Goal: Task Accomplishment & Management: Complete application form

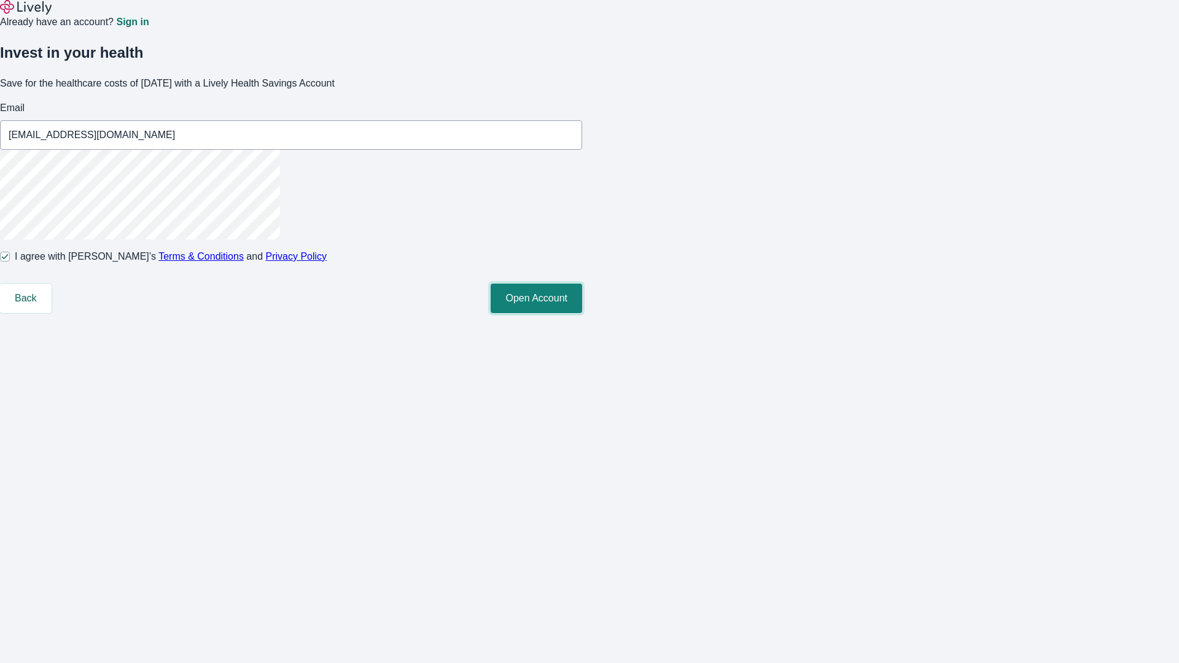
click at [582, 313] on button "Open Account" at bounding box center [535, 298] width 91 height 29
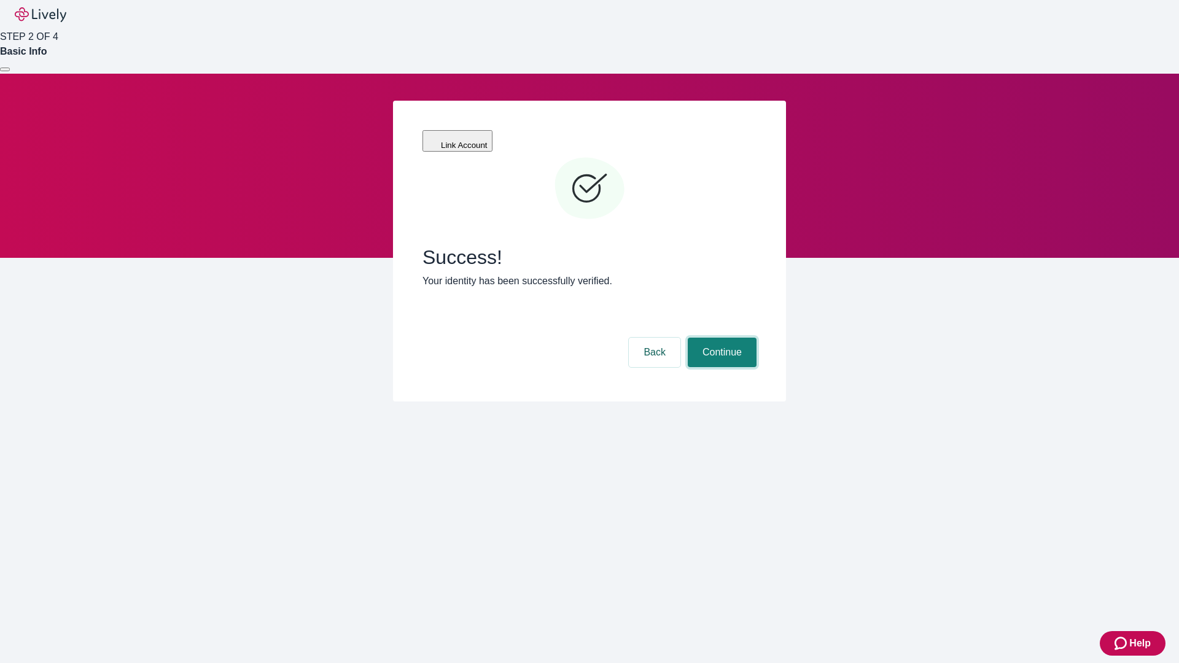
click at [720, 338] on button "Continue" at bounding box center [722, 352] width 69 height 29
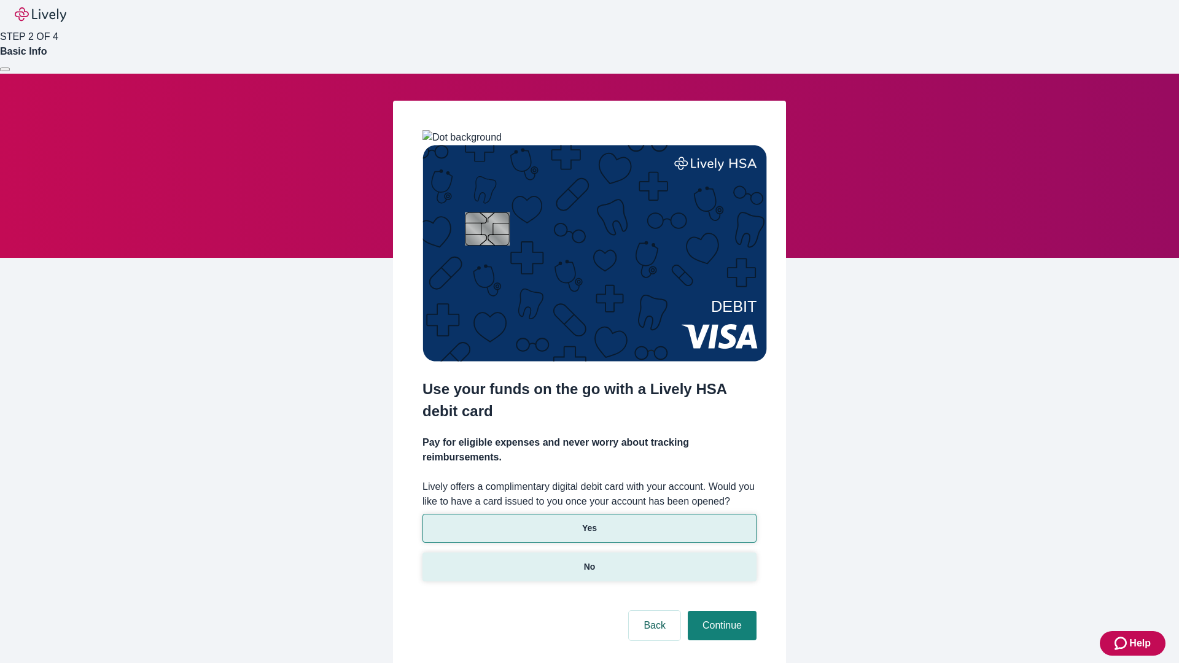
click at [589, 560] on p "No" at bounding box center [590, 566] width 12 height 13
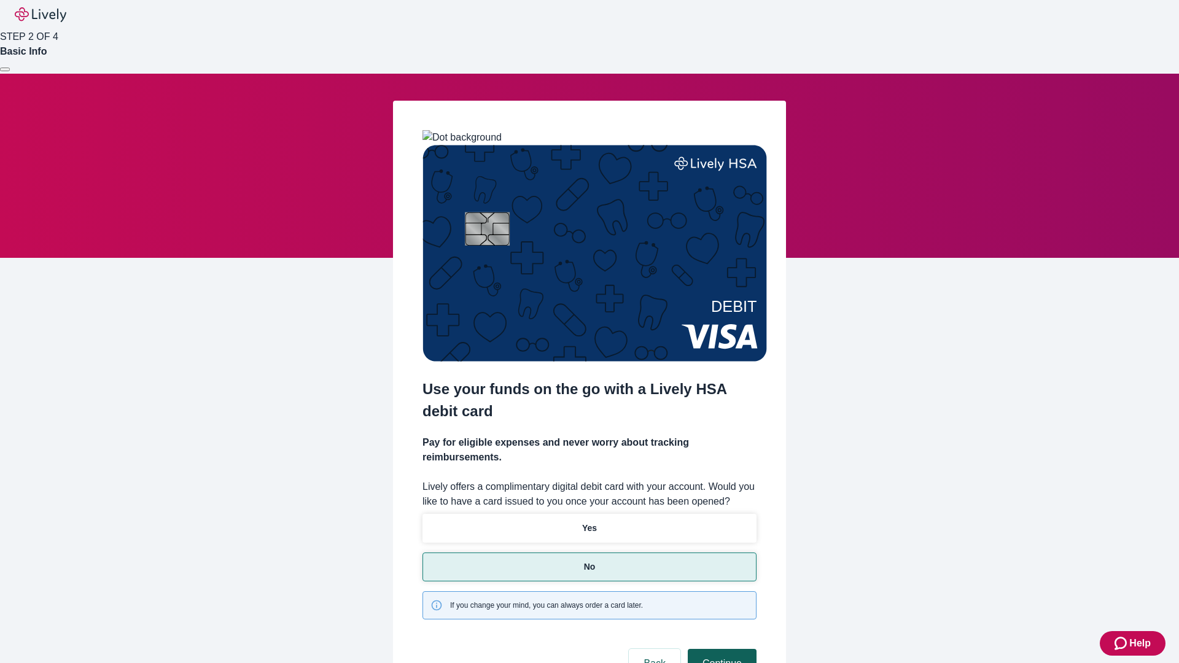
click at [720, 649] on button "Continue" at bounding box center [722, 663] width 69 height 29
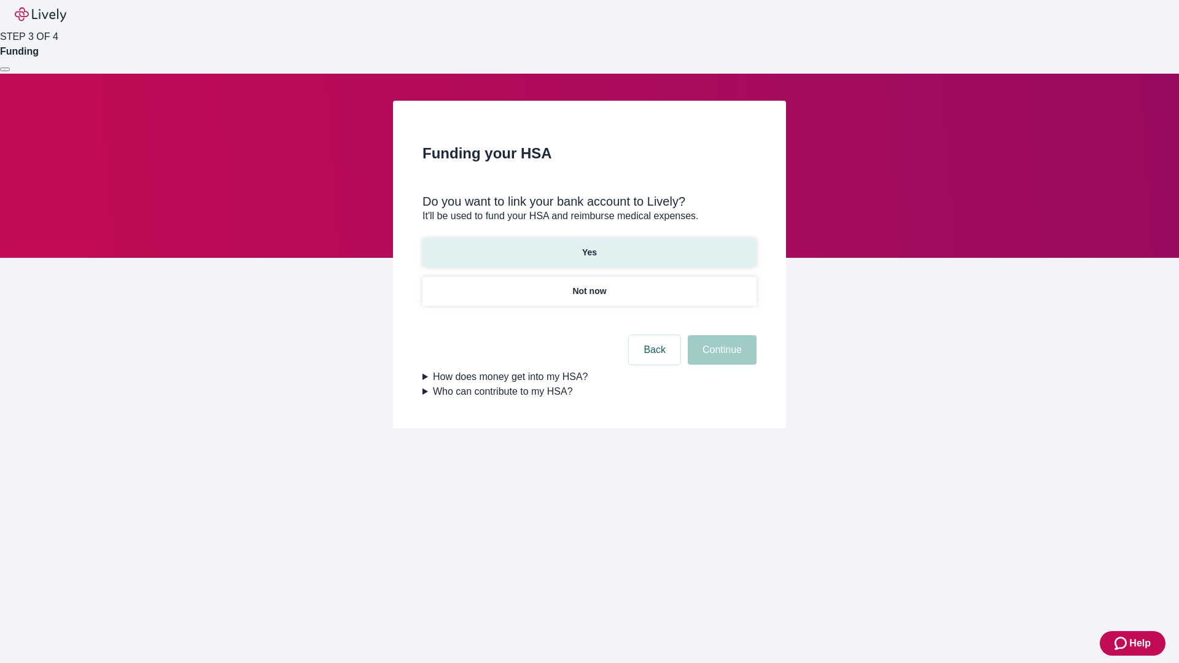
click at [589, 246] on p "Yes" at bounding box center [589, 252] width 15 height 13
click at [720, 335] on button "Continue" at bounding box center [722, 349] width 69 height 29
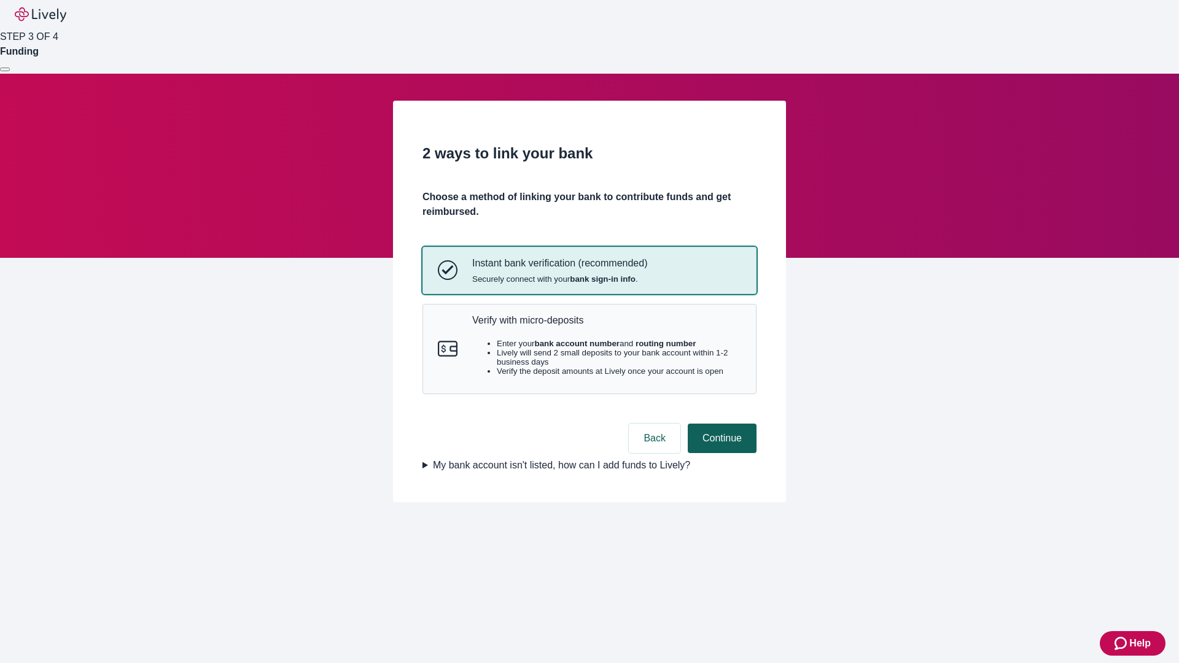
click at [606, 326] on p "Verify with micro-deposits" at bounding box center [606, 320] width 269 height 12
click at [720, 453] on button "Continue" at bounding box center [722, 438] width 69 height 29
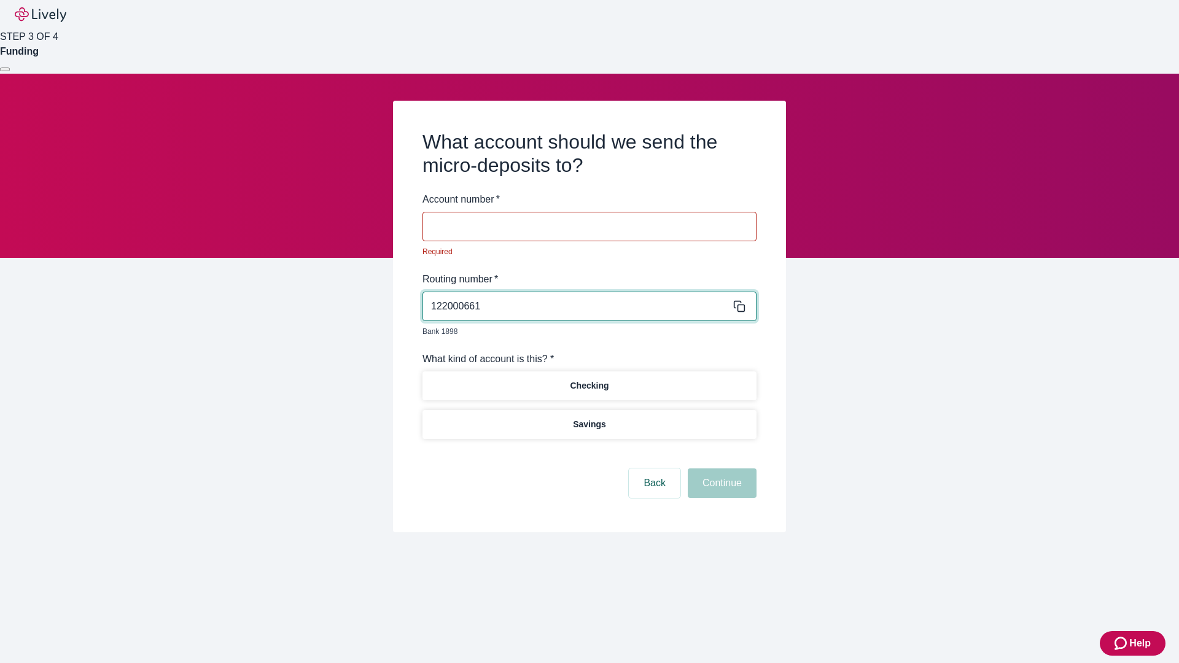
type input "122000661"
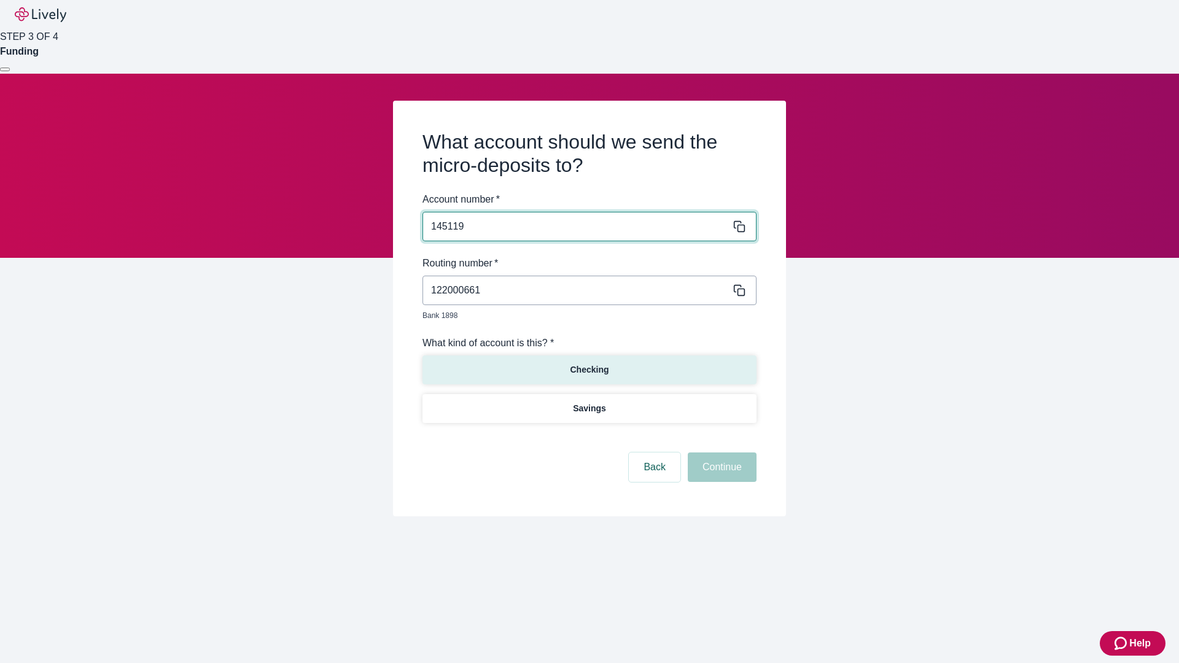
type input "145119"
click at [589, 363] on p "Checking" at bounding box center [589, 369] width 39 height 13
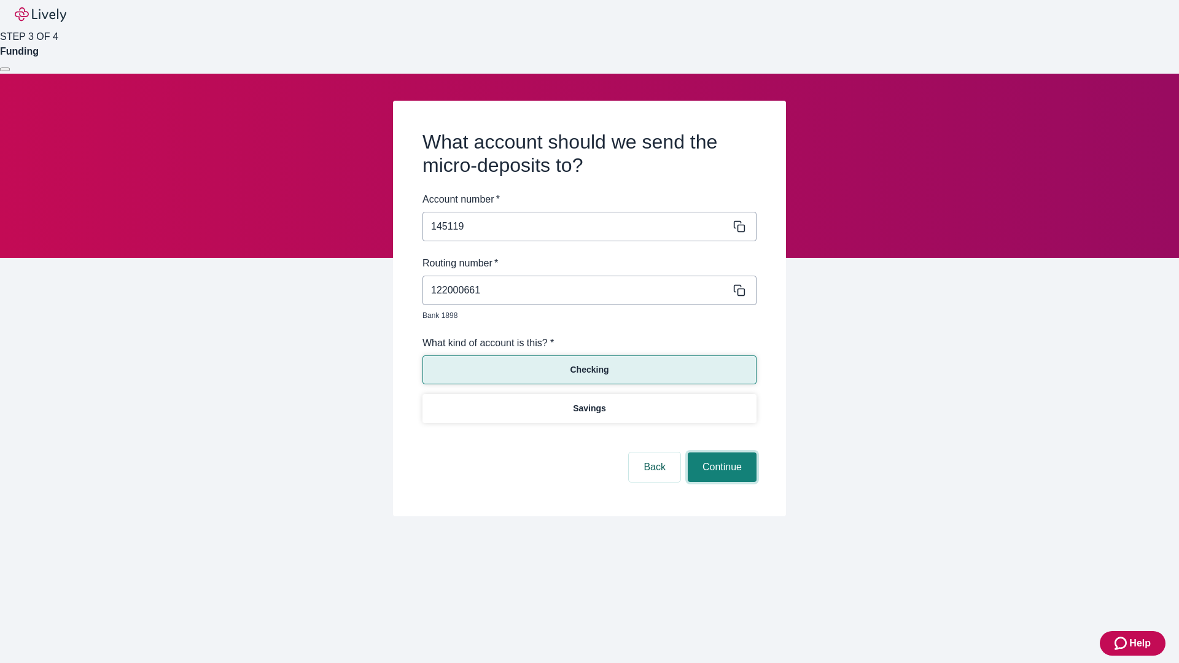
click at [720, 453] on button "Continue" at bounding box center [722, 466] width 69 height 29
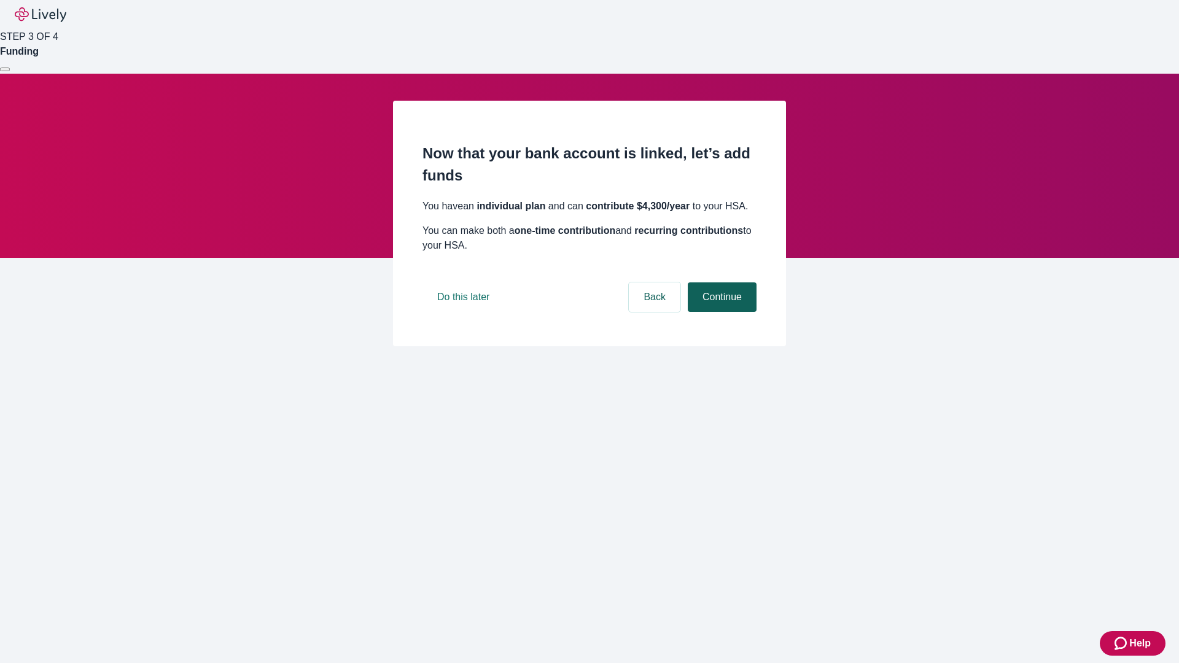
click at [720, 312] on button "Continue" at bounding box center [722, 296] width 69 height 29
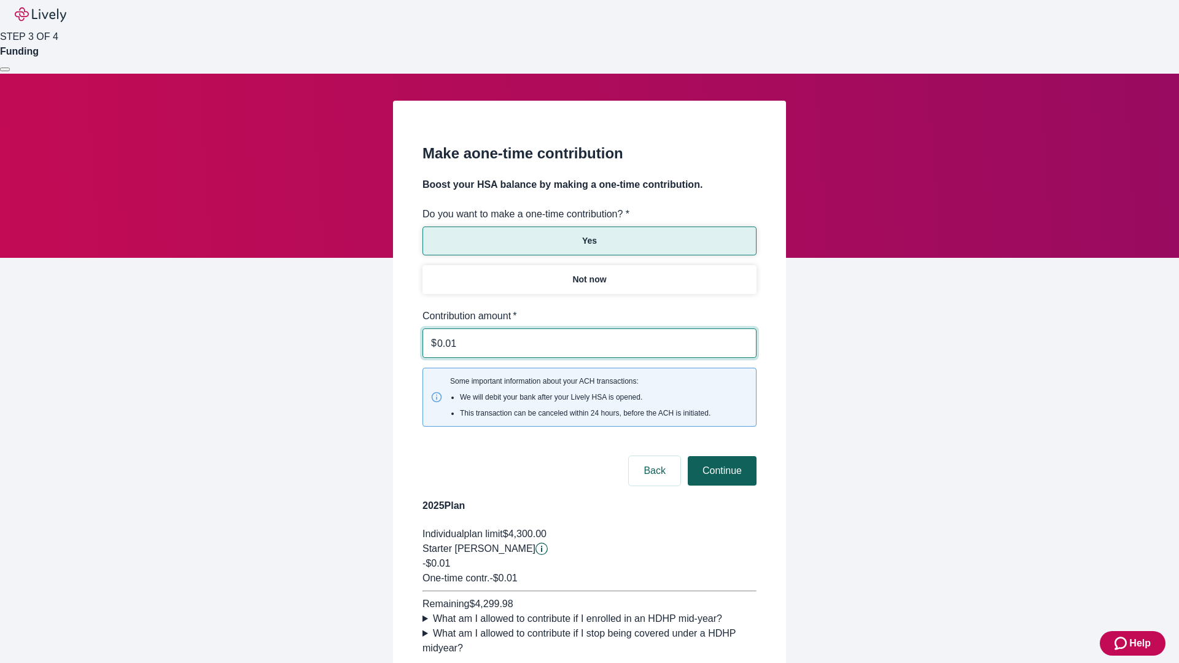
type input "0.01"
click at [720, 456] on button "Continue" at bounding box center [722, 470] width 69 height 29
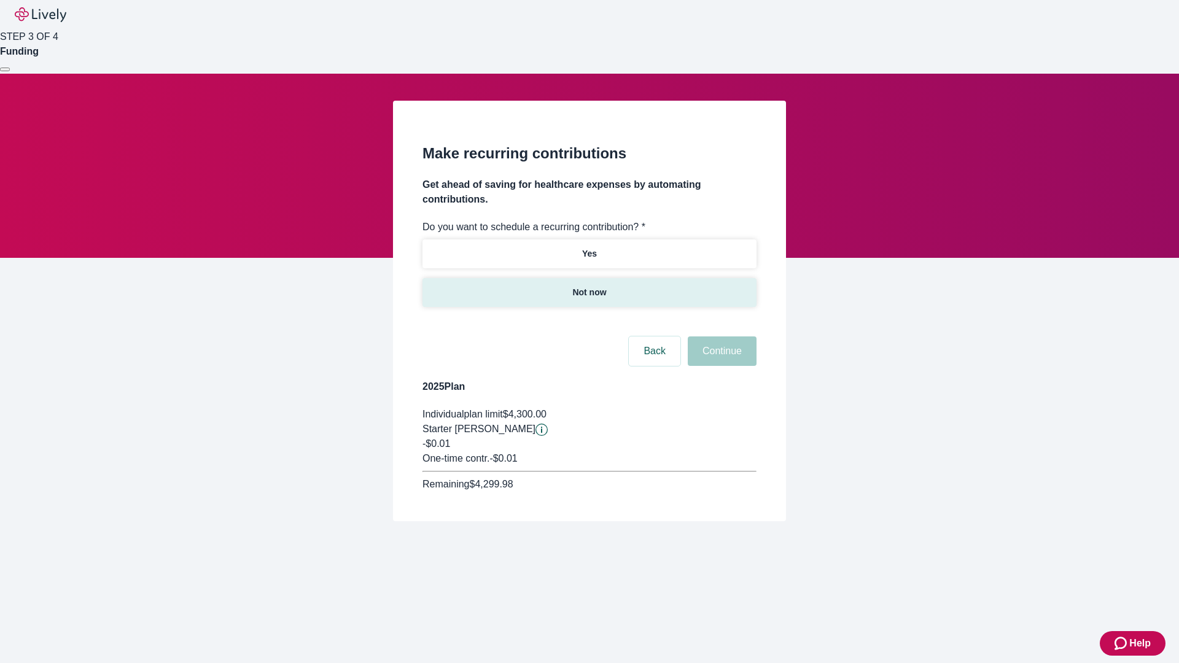
click at [589, 286] on p "Not now" at bounding box center [589, 292] width 34 height 13
click at [720, 336] on button "Continue" at bounding box center [722, 350] width 69 height 29
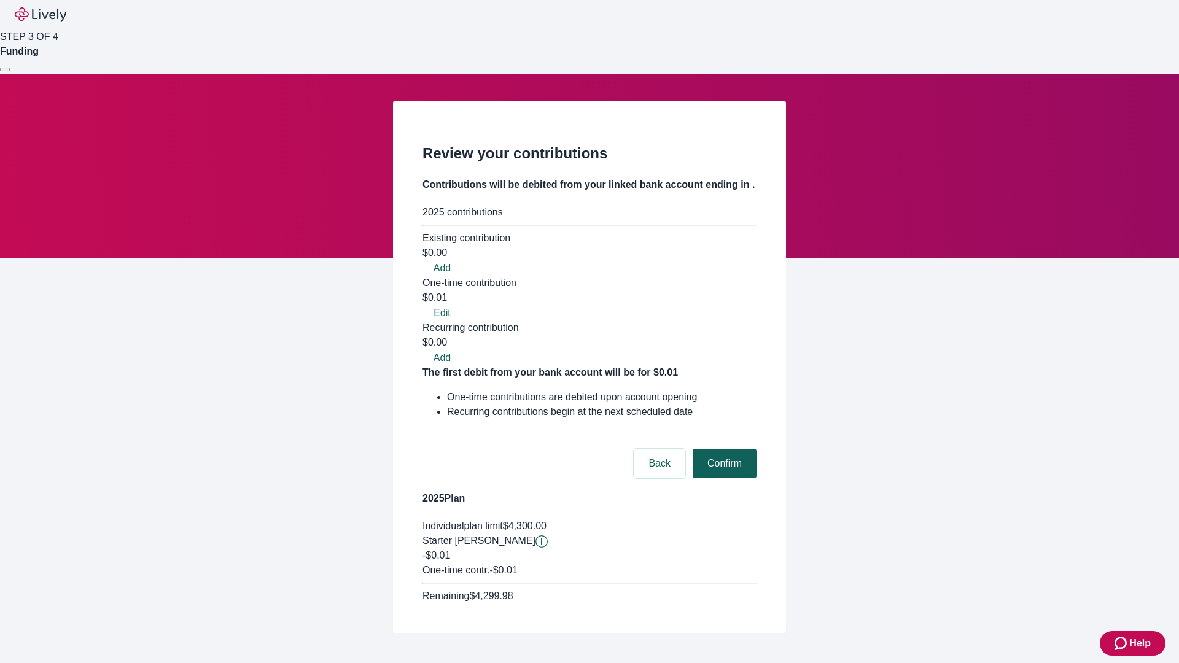
click at [723, 449] on button "Confirm" at bounding box center [724, 463] width 64 height 29
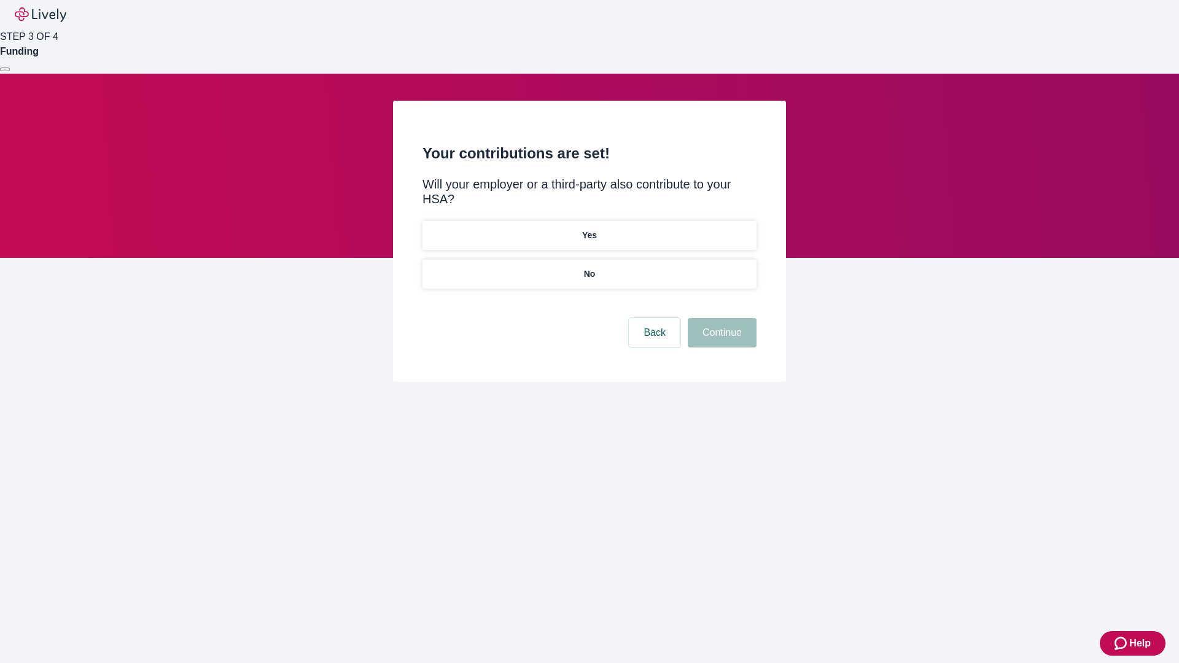
click at [589, 268] on p "No" at bounding box center [590, 274] width 12 height 13
click at [720, 318] on button "Continue" at bounding box center [722, 332] width 69 height 29
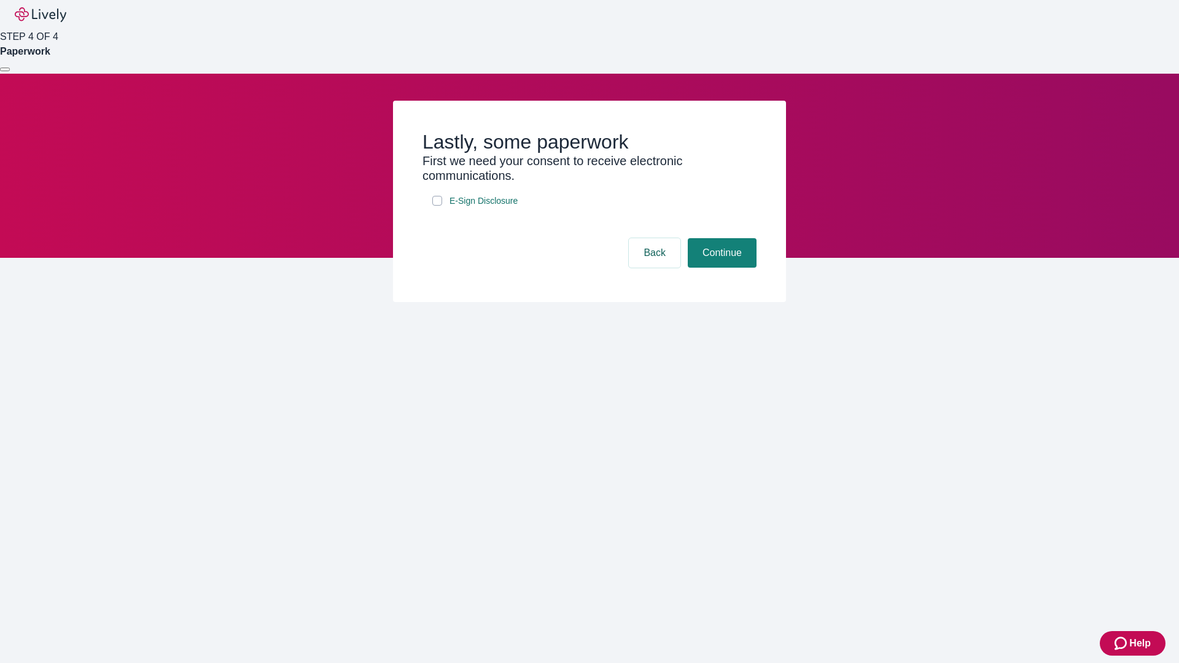
click at [437, 206] on input "E-Sign Disclosure" at bounding box center [437, 201] width 10 height 10
checkbox input "true"
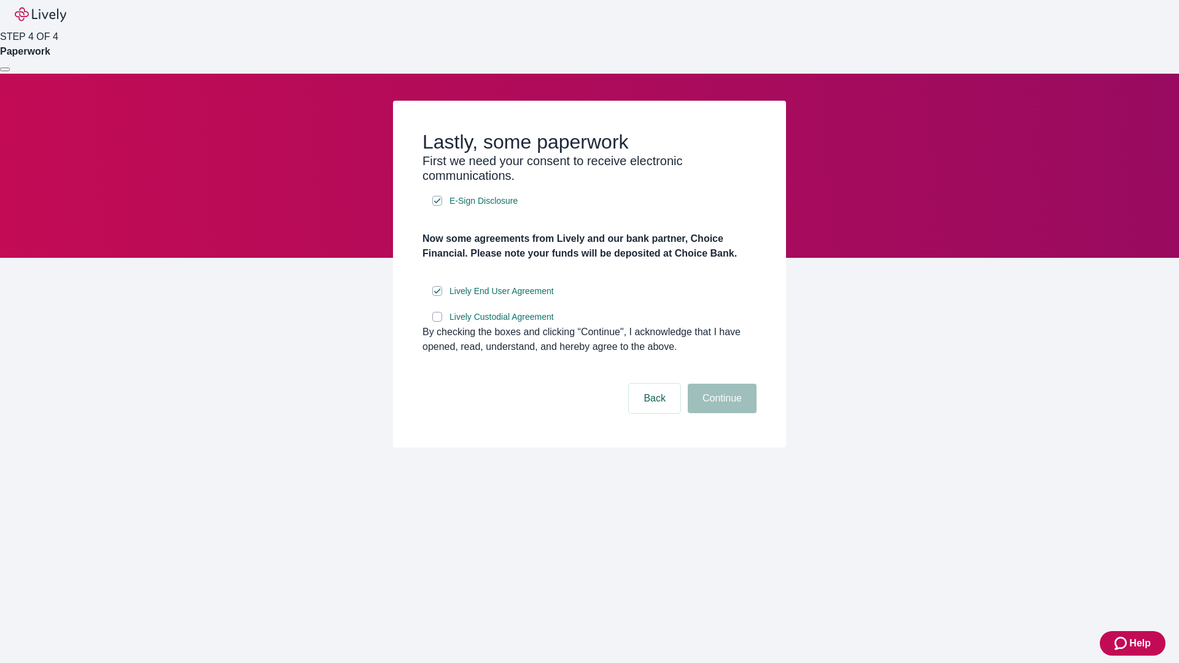
click at [437, 322] on input "Lively Custodial Agreement" at bounding box center [437, 317] width 10 height 10
checkbox input "true"
click at [720, 413] on button "Continue" at bounding box center [722, 398] width 69 height 29
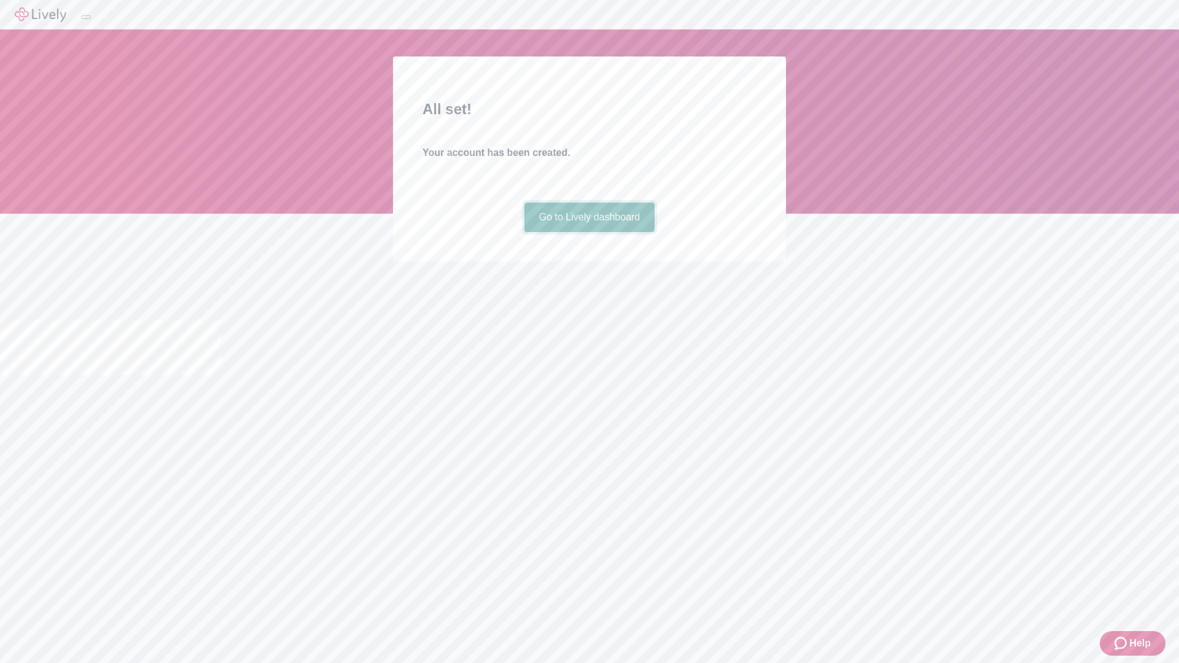
click at [589, 232] on link "Go to Lively dashboard" at bounding box center [589, 217] width 131 height 29
